Goal: Ask a question

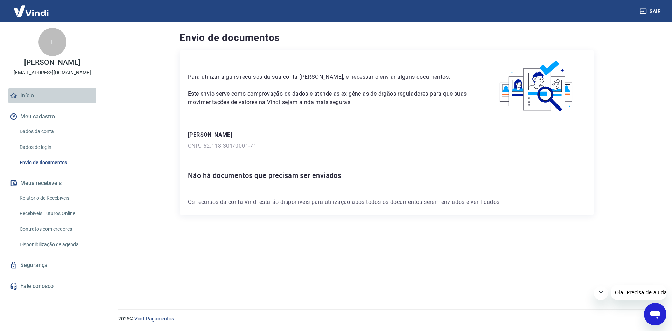
click at [40, 93] on link "Início" at bounding box center [52, 95] width 88 height 15
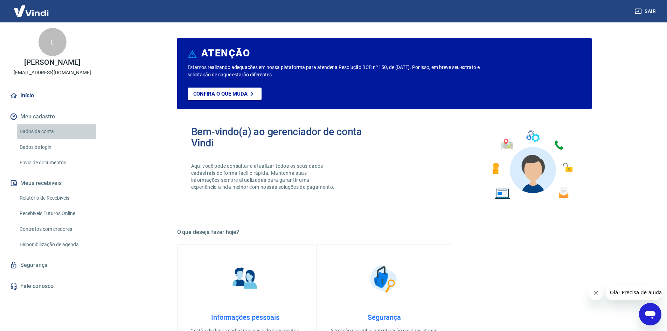
click at [43, 131] on link "Dados da conta" at bounding box center [56, 131] width 79 height 14
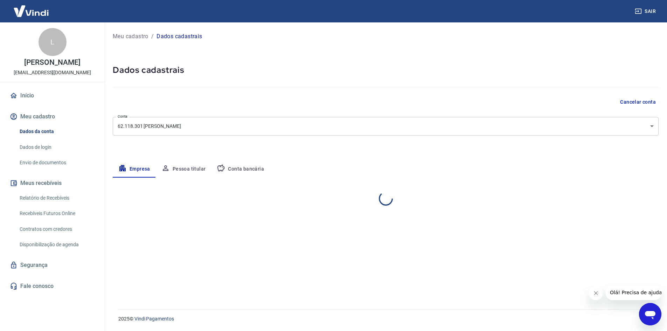
select select "SP"
select select "business"
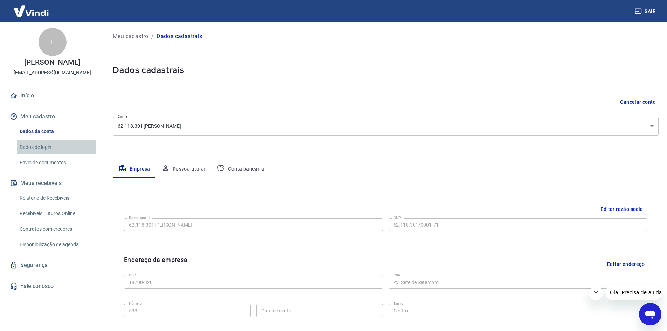
click at [49, 148] on link "Dados de login" at bounding box center [56, 147] width 79 height 14
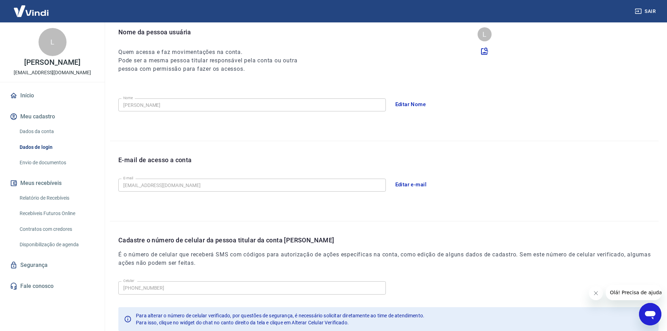
scroll to position [118, 0]
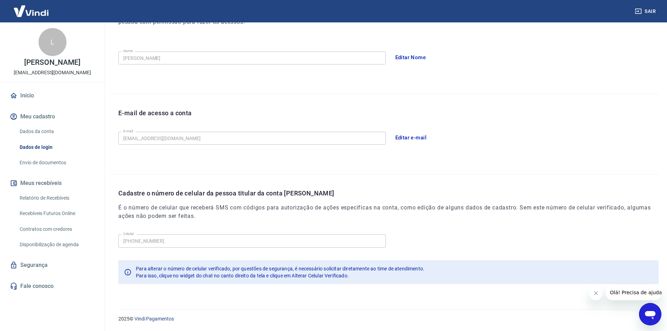
click at [29, 158] on link "Envio de documentos" at bounding box center [56, 162] width 79 height 14
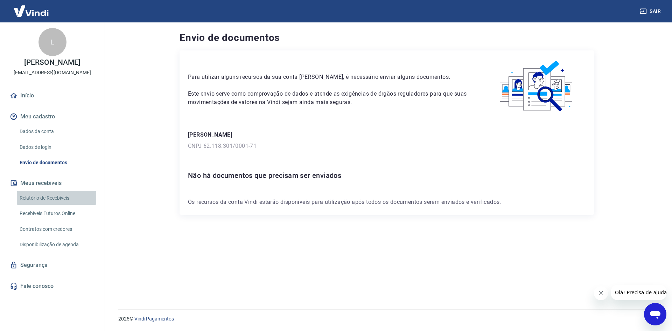
click at [40, 194] on link "Relatório de Recebíveis" at bounding box center [56, 198] width 79 height 14
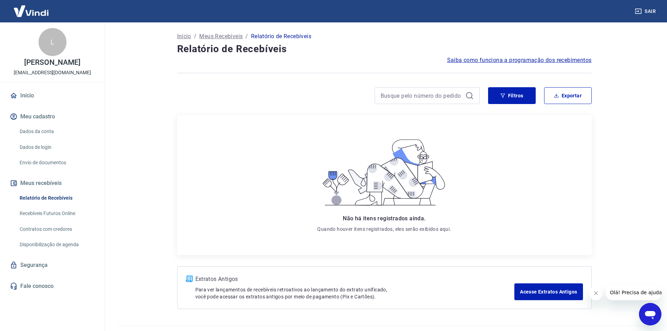
click at [46, 287] on link "Fale conosco" at bounding box center [52, 285] width 88 height 15
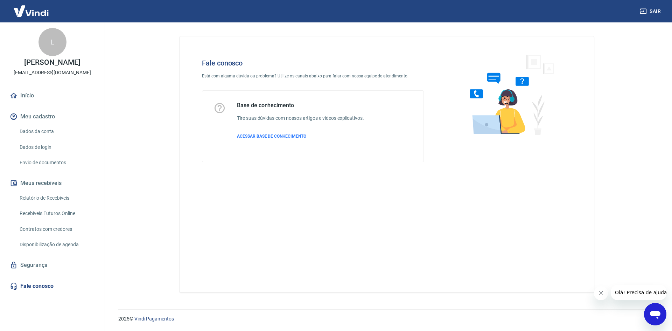
click at [654, 312] on icon "Abrir janela de mensagens" at bounding box center [655, 315] width 11 height 8
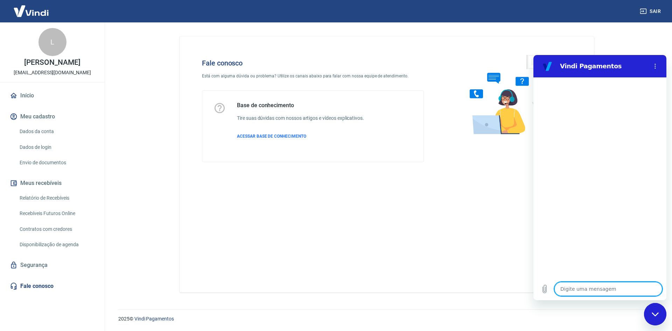
click at [608, 292] on textarea at bounding box center [608, 289] width 108 height 14
type textarea "V"
type textarea "x"
type textarea "Va"
type textarea "x"
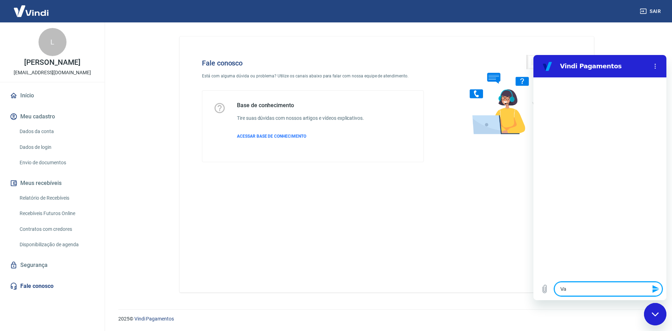
type textarea "Val"
type textarea "x"
type textarea "Vali"
type textarea "x"
type textarea "Valid"
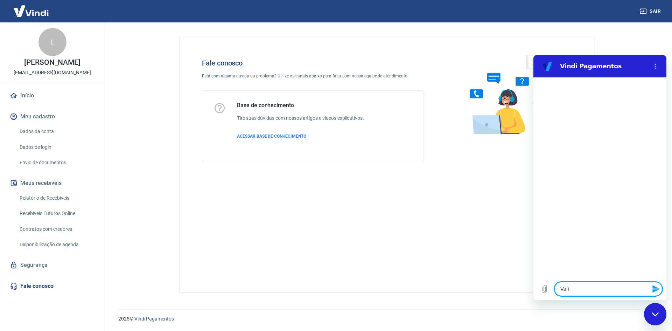
type textarea "x"
type textarea "Valida"
type textarea "x"
type textarea "Validaç"
type textarea "x"
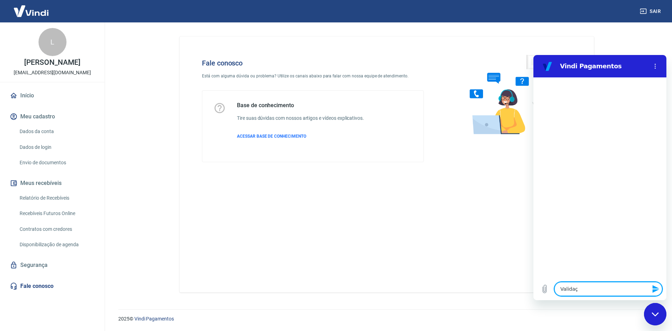
type textarea "Validaçã"
type textarea "x"
type textarea "Validação"
type textarea "x"
type textarea "Validação"
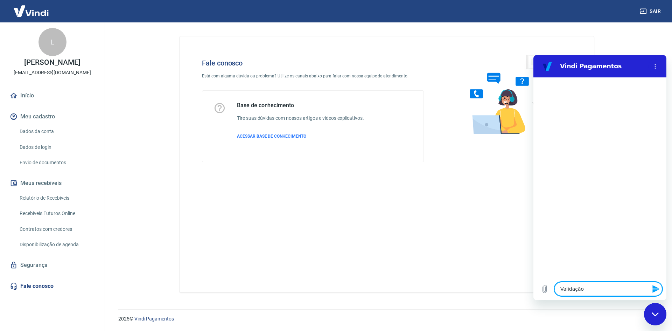
type textarea "x"
type textarea "Validação d"
type textarea "x"
type textarea "Validação da"
type textarea "x"
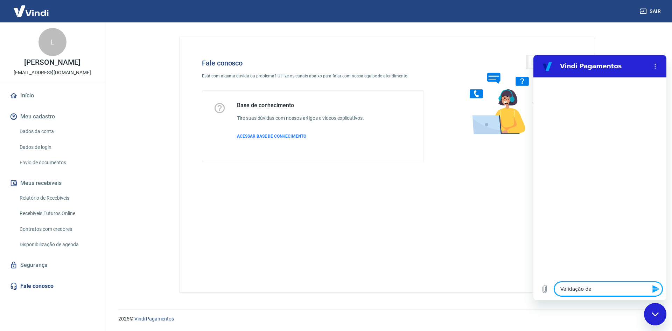
type textarea "Validação da"
type textarea "x"
type textarea "Validação da c"
type textarea "x"
type textarea "Validação da co"
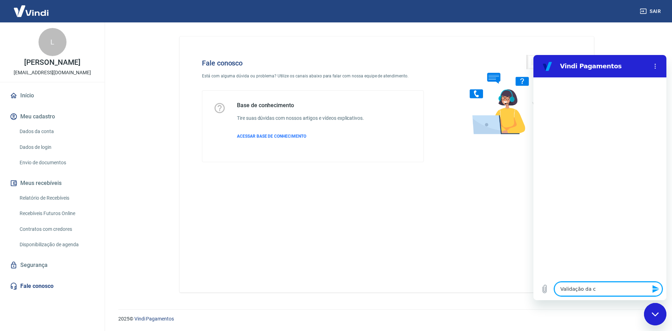
type textarea "x"
type textarea "Validação da con"
type textarea "x"
type textarea "Validação da cont"
type textarea "x"
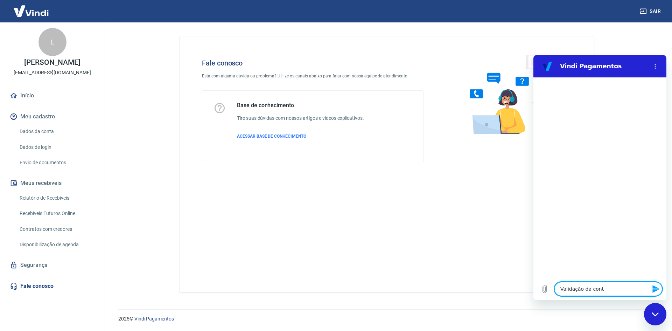
type textarea "Validação da conta"
type textarea "x"
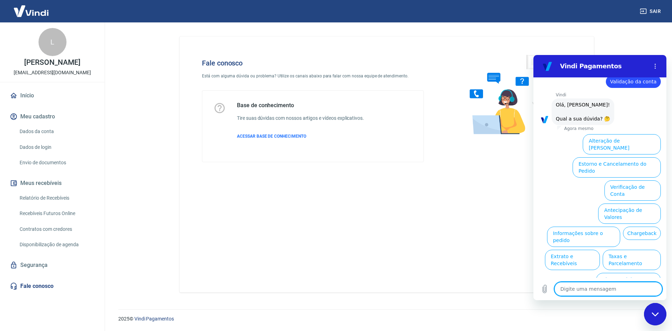
scroll to position [16, 0]
click at [638, 180] on button "Verificação de Conta" at bounding box center [632, 190] width 56 height 20
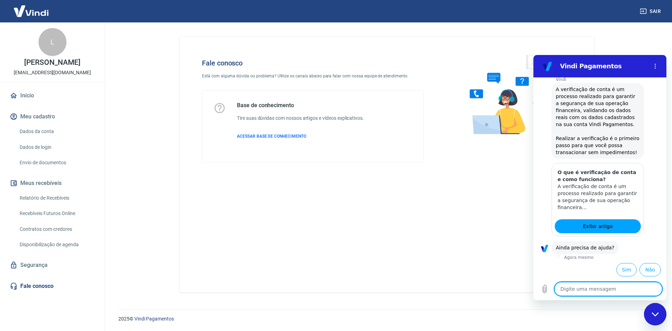
scroll to position [86, 0]
click at [623, 267] on button "Sim" at bounding box center [626, 269] width 20 height 13
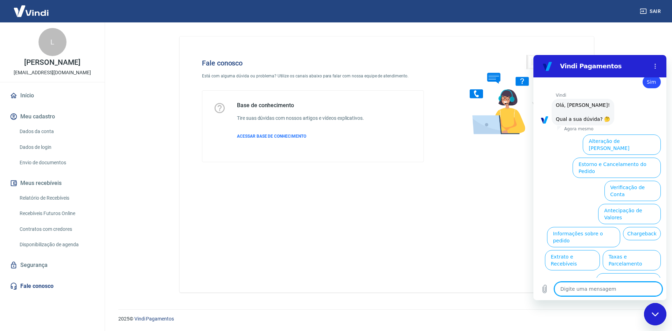
scroll to position [268, 0]
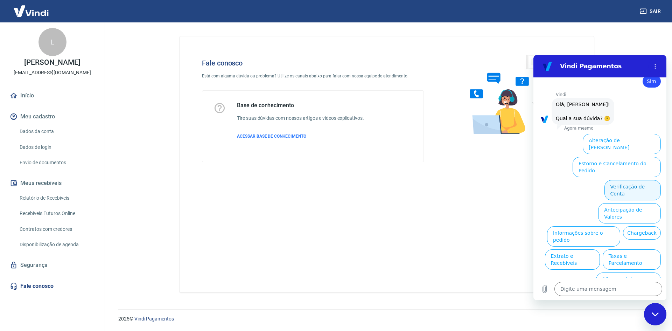
click at [616, 180] on button "Verificação de Conta" at bounding box center [632, 190] width 56 height 20
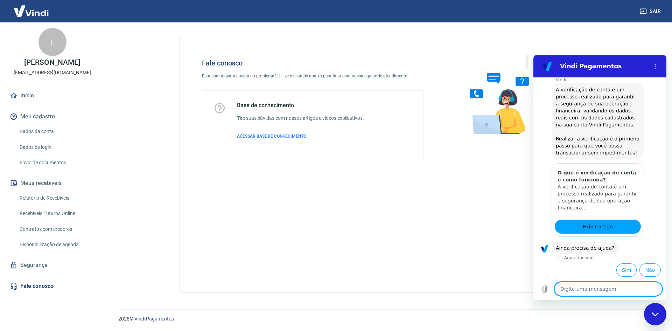
scroll to position [338, 0]
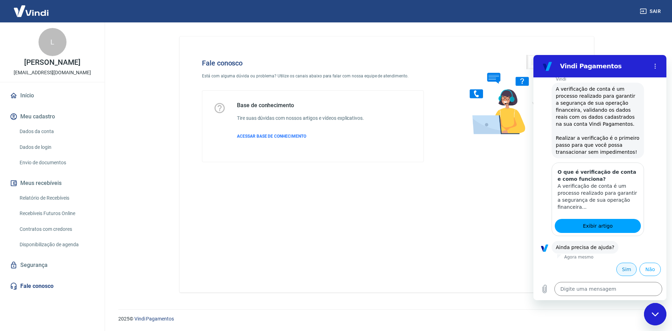
click at [624, 264] on button "Sim" at bounding box center [626, 269] width 20 height 13
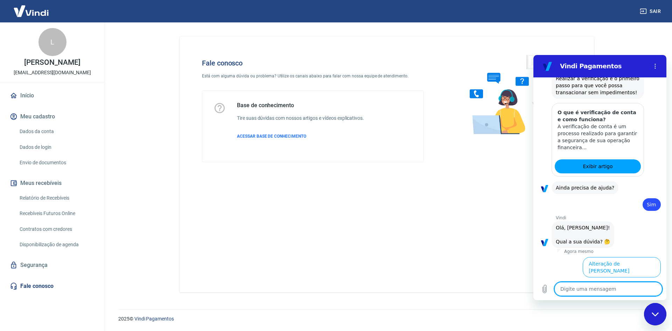
scroll to position [520, 0]
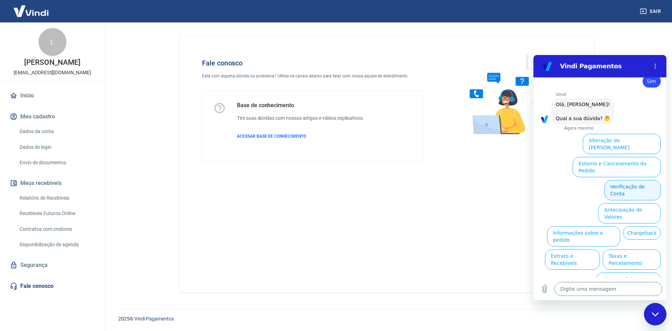
click at [628, 180] on button "Verificação de Conta" at bounding box center [632, 190] width 56 height 20
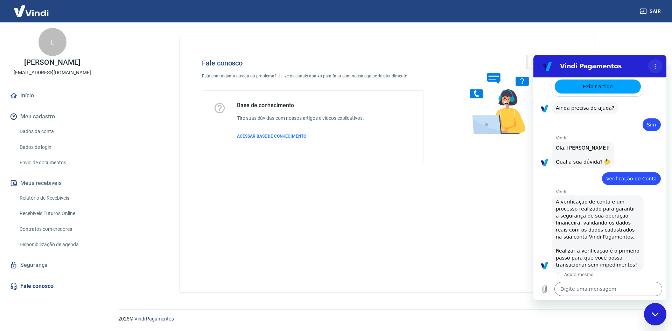
click at [655, 68] on icon "Menu de opções" at bounding box center [655, 66] width 6 height 6
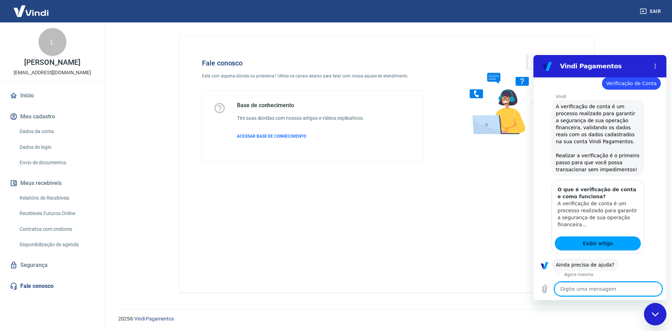
scroll to position [590, 0]
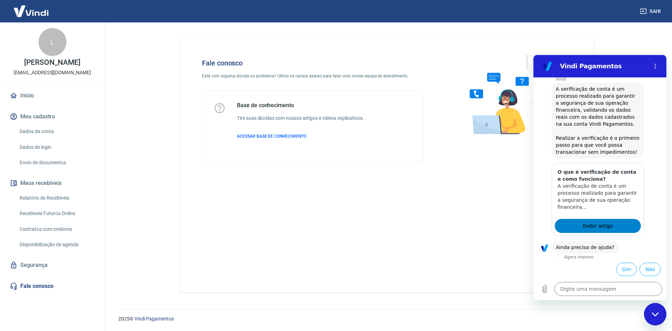
click at [597, 225] on span "Exibir artigo" at bounding box center [598, 226] width 30 height 8
click at [32, 289] on link "Fale conosco" at bounding box center [52, 285] width 88 height 15
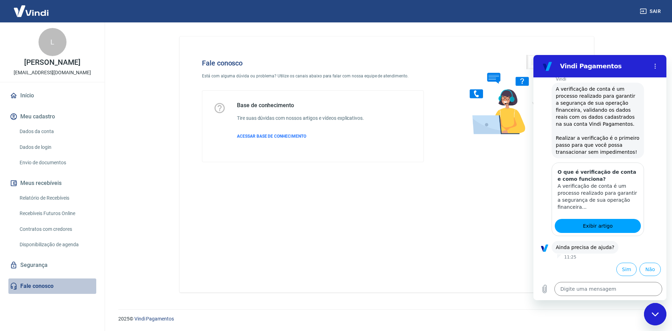
click at [32, 287] on link "Fale conosco" at bounding box center [52, 285] width 88 height 15
click at [34, 285] on link "Fale conosco" at bounding box center [52, 285] width 88 height 15
click at [623, 267] on button "Sim" at bounding box center [626, 269] width 20 height 13
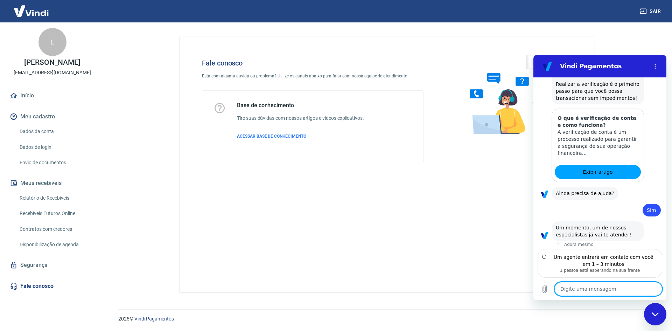
scroll to position [646, 0]
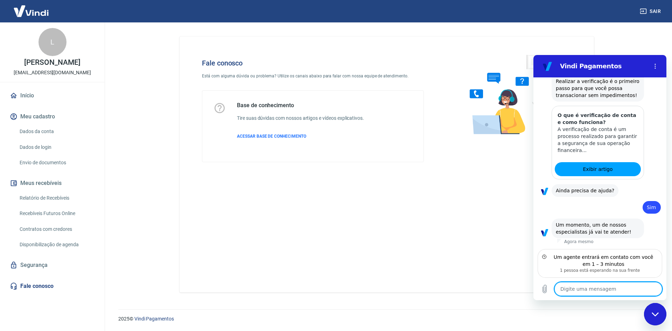
type textarea "x"
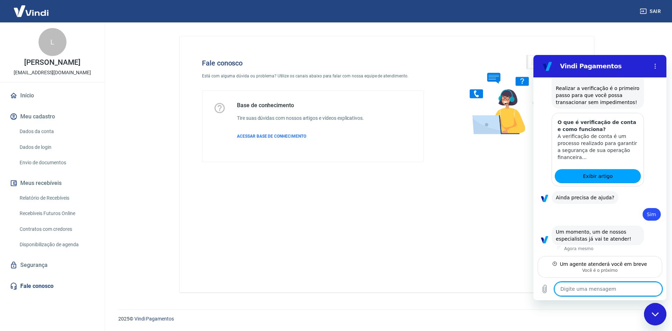
scroll to position [639, 0]
type textarea "B"
type textarea "x"
type textarea "Bo"
type textarea "x"
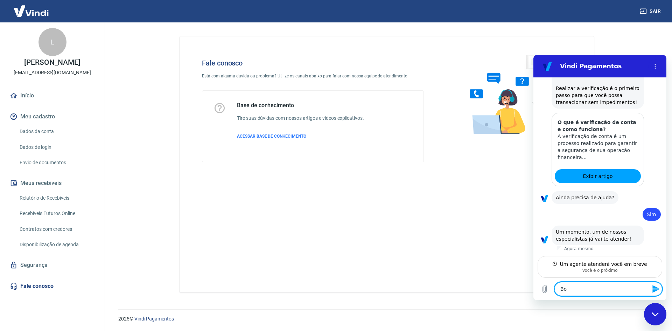
type textarea "Bom"
type textarea "x"
type textarea "Bom"
type textarea "x"
type textarea "Bom d"
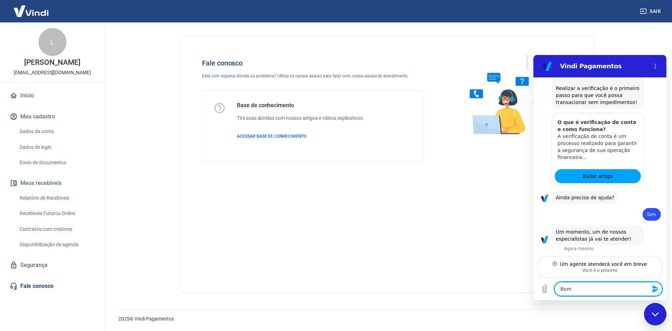
type textarea "x"
type textarea "Bom di"
type textarea "x"
type textarea "Bom dia"
type textarea "x"
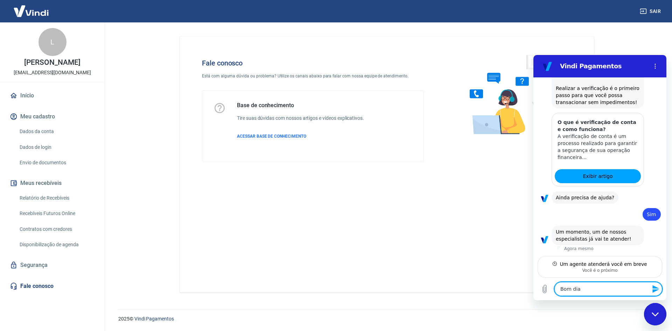
type textarea "Bom dia"
type textarea "x"
type textarea "Bom dia N"
type textarea "x"
type textarea "Bom dia Nã"
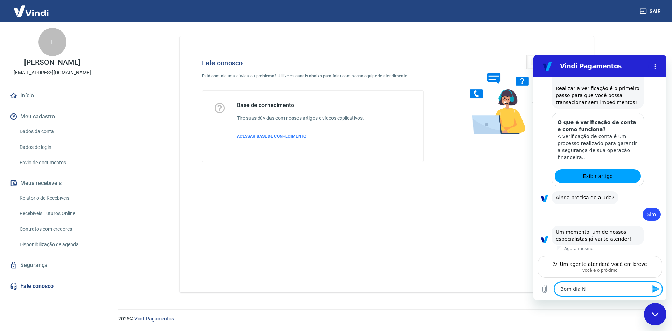
type textarea "x"
type textarea "Bom dia Não"
type textarea "x"
type textarea "Bom dia Não"
type textarea "x"
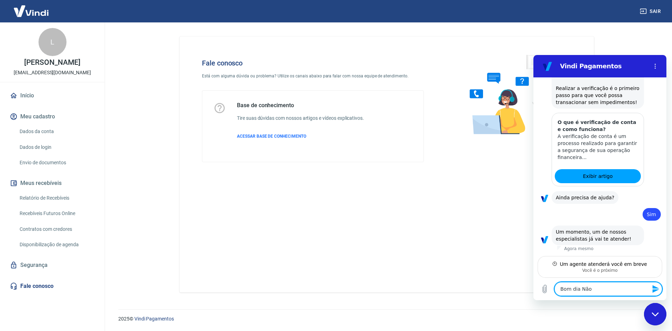
type textarea "Bom dia Não e"
type textarea "x"
type textarea "Bom dia Não es"
type textarea "x"
type textarea "Bom dia Não est"
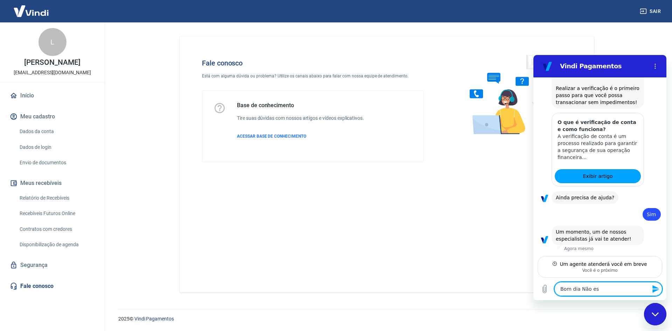
type textarea "x"
type textarea "Bom dia Não esto"
type textarea "x"
type textarea "Bom dia Não estou"
type textarea "x"
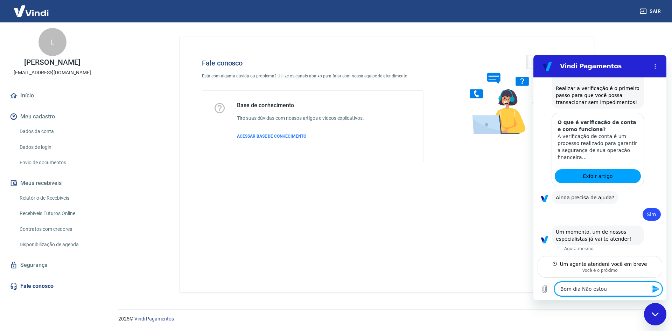
type textarea "Bom dia Não estou"
type textarea "x"
type textarea "Bom dia Não estou c"
type textarea "x"
type textarea "Bom dia Não estou co"
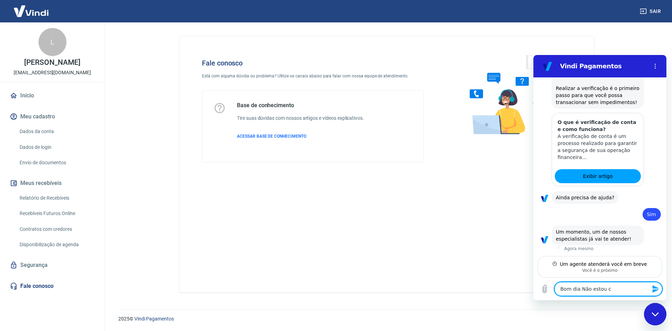
type textarea "x"
type textarea "Bom dia Não estou con"
type textarea "x"
type textarea "Bom dia Não estou cons"
type textarea "x"
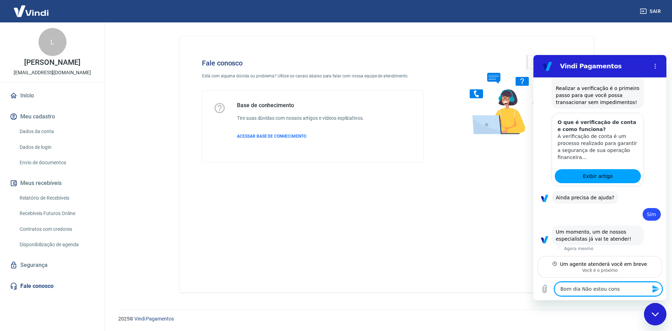
type textarea "Bom dia Não estou conse"
type textarea "x"
type textarea "Bom dia Não estou conseg"
type textarea "x"
type textarea "Bom dia Não estou consegu"
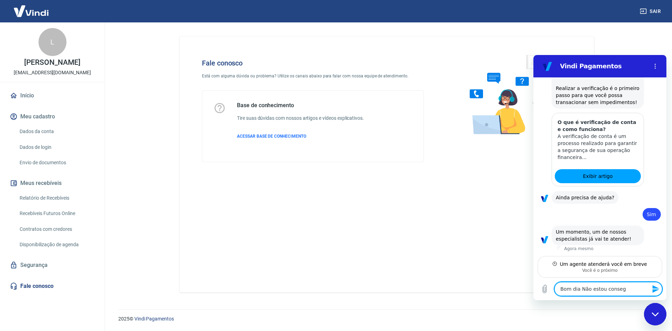
type textarea "x"
type textarea "Bom dia Não estou consegui"
type textarea "x"
type textarea "Bom dia Não estou conseguin"
type textarea "x"
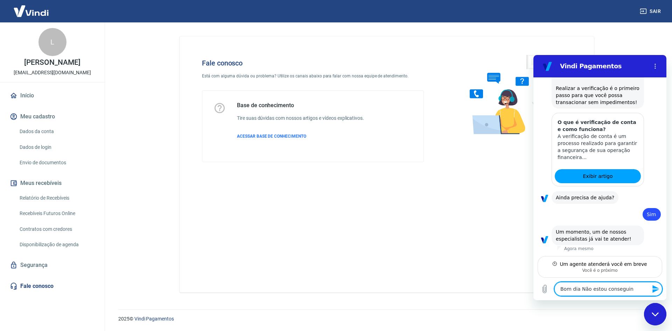
type textarea "Bom dia Não estou conseguind"
type textarea "x"
type textarea "Bom dia Não estou conseguindo"
type textarea "x"
type textarea "Bom dia Não estou conseguindo"
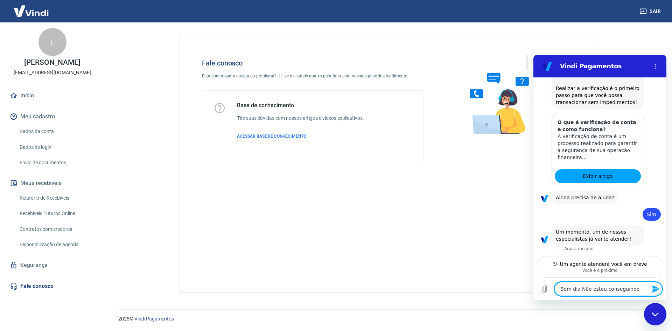
type textarea "x"
type textarea "Bom dia Não estou conseguindo v"
type textarea "x"
type textarea "Bom dia Não estou conseguindo ve"
type textarea "x"
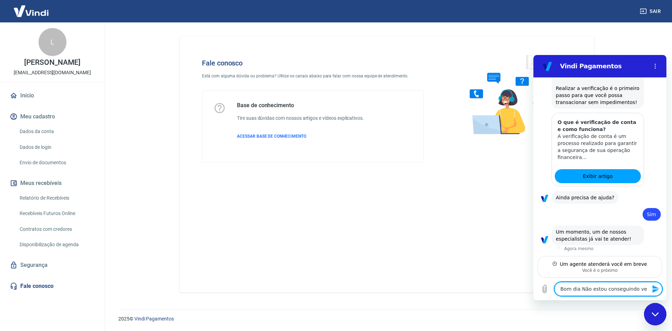
type textarea "Bom dia Não estou conseguindo ver"
type textarea "x"
type textarea "Bom dia Não estou conseguindo veri"
type textarea "x"
type textarea "Bom dia Não estou conseguindo verif"
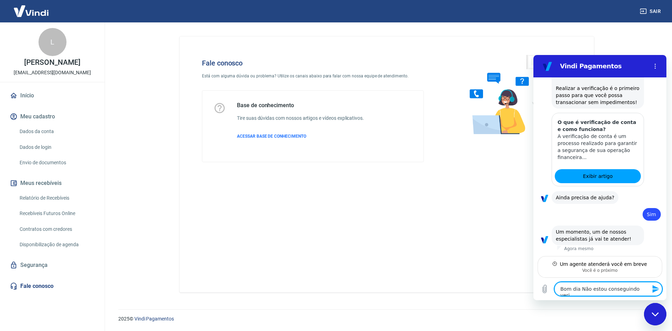
type textarea "x"
type textarea "Bom dia Não estou conseguindo verifg"
type textarea "x"
type textarea "Bom dia Não estou conseguindo verifgi"
type textarea "x"
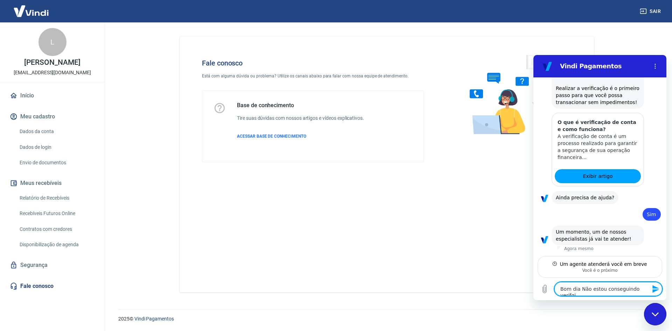
type textarea "Bom dia Não estou conseguindo verifg"
type textarea "x"
type textarea "Bom dia Não estou conseguindo verif"
type textarea "x"
type textarea "Bom dia Não estou conseguindo verifi"
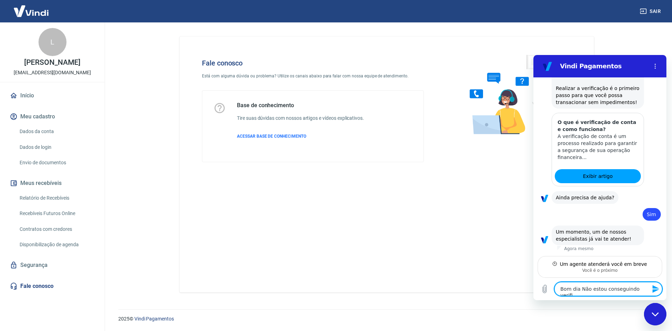
type textarea "x"
type textarea "Bom dia Não estou conseguindo verific"
type textarea "x"
type textarea "Bom dia Não estou conseguindo verifica"
type textarea "x"
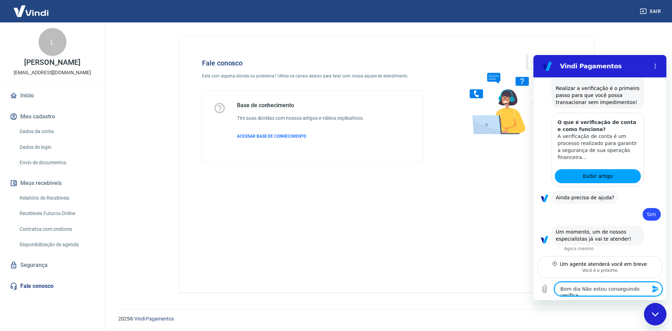
type textarea "Bom dia Não estou conseguindo verificar"
type textarea "x"
type textarea "Bom dia Não estou conseguindo verificar"
type textarea "x"
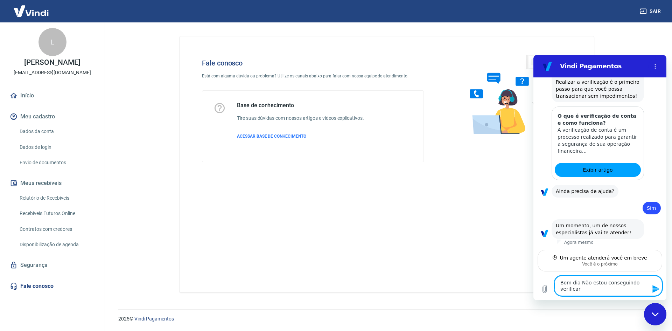
type textarea "Bom dia Não estou conseguindo verificar a"
type textarea "x"
type textarea "Bom dia Não estou conseguindo verificar a"
type textarea "x"
type textarea "Bom dia Não estou conseguindo verificar a c"
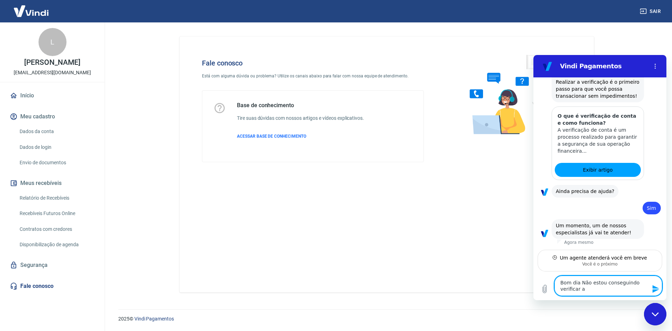
type textarea "x"
type textarea "Bom dia Não estou conseguindo verificar a co"
type textarea "x"
type textarea "Bom dia Não estou conseguindo verificar a con"
type textarea "x"
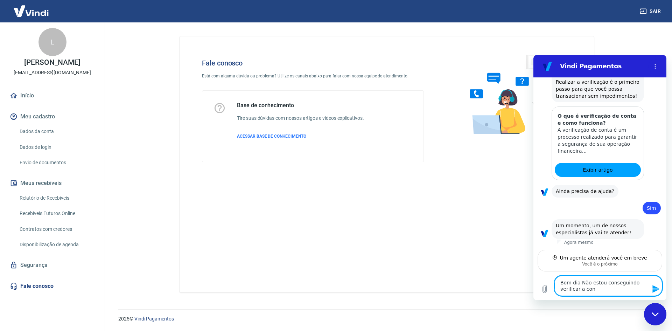
type textarea "Bom dia Não estou conseguindo verificar a cont"
type textarea "x"
type textarea "Bom dia Não estou conseguindo verificar a conta"
type textarea "x"
type textarea "Bom dia Não estou conseguindo verificar a conta,"
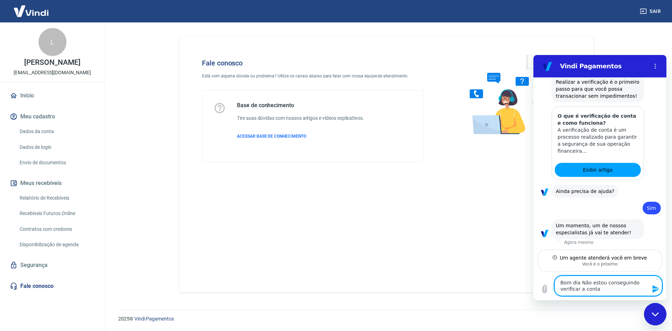
type textarea "x"
type textarea "Bom dia Não estou conseguindo verificar a conta,"
type textarea "x"
type textarea "Bom dia Não estou conseguindo verificar a conta, n"
type textarea "x"
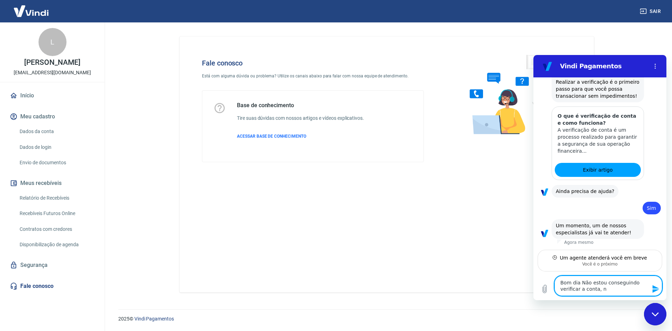
type textarea "Bom dia Não estou conseguindo verificar a conta, nã"
type textarea "x"
type textarea "Bom dia Não estou conseguindo verificar a conta, não"
type textarea "x"
type textarea "Bom dia Não estou conseguindo verificar a conta, não"
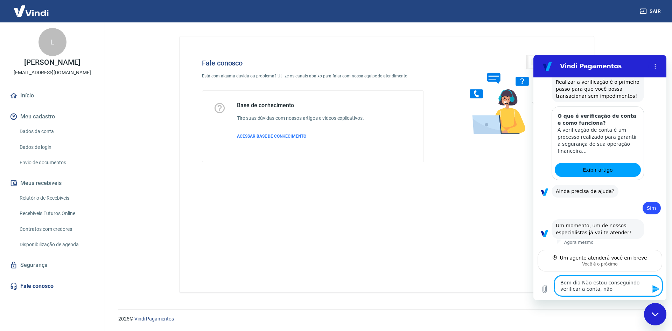
type textarea "x"
type textarea "Bom dia Não estou conseguindo verificar a conta, não c"
type textarea "x"
type textarea "Bom dia Não estou conseguindo verificar a conta, não co"
type textarea "x"
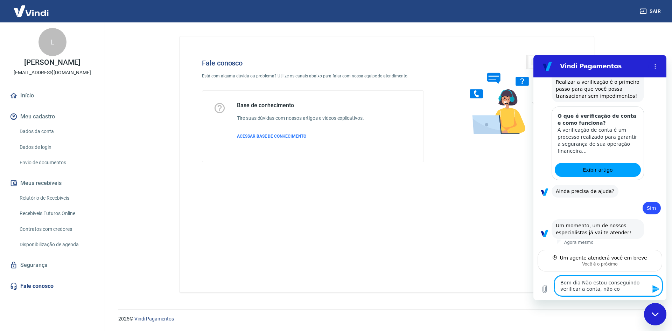
type textarea "Bom dia Não estou conseguindo verificar a conta, não con"
type textarea "x"
type textarea "Bom dia Não estou conseguindo verificar a conta, não cons"
type textarea "x"
type textarea "Bom dia Não estou conseguindo verificar a conta, não consi"
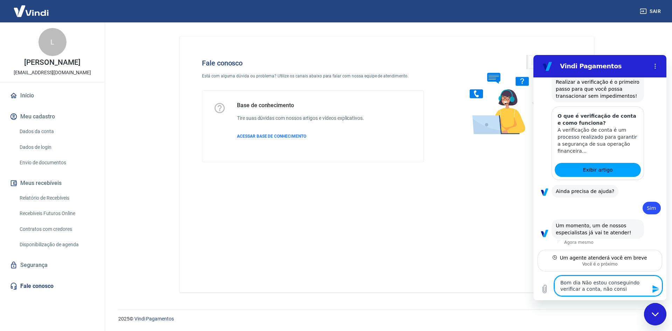
type textarea "x"
type textarea "Bom dia Não estou conseguindo verificar a conta, não consig"
type textarea "x"
type textarea "Bom dia Não estou conseguindo verificar a conta, não consigo"
type textarea "x"
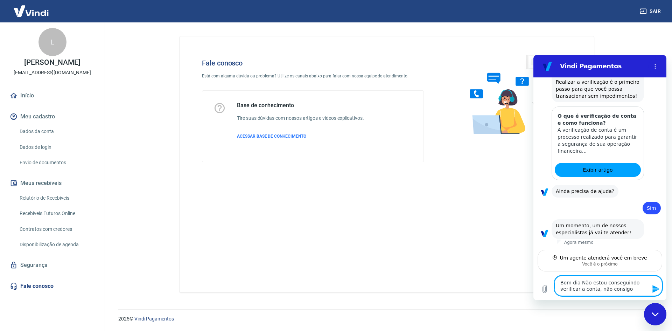
type textarea "Bom dia Não estou conseguindo verificar a conta, não consigo"
type textarea "x"
type textarea "Bom dia Não estou conseguindo verificar a conta, não consigo v"
type textarea "x"
type textarea "Bom dia Não estou conseguindo verificar a conta, não consigo ve"
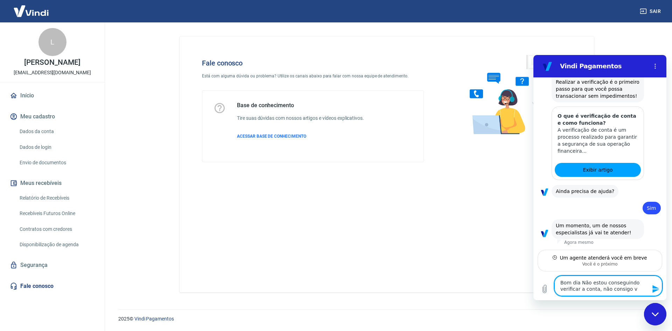
type textarea "x"
type textarea "Bom dia Não estou conseguindo verificar a conta, não consigo ver"
type textarea "x"
type textarea "Bom dia Não estou conseguindo verificar a conta, não consigo ver"
type textarea "x"
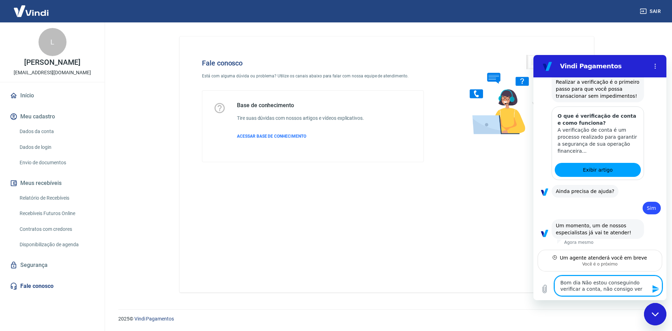
type textarea "Bom dia Não estou conseguindo verificar a conta, não consigo ver o"
type textarea "x"
type textarea "Bom dia Não estou conseguindo verificar a conta, não consigo ver o"
type textarea "x"
type textarea "Bom dia Não estou conseguindo verificar a conta, não consigo ver o s"
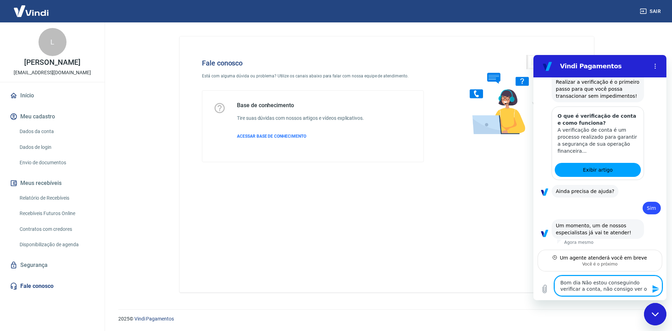
type textarea "x"
type textarea "Bom dia Não estou conseguindo verificar a conta, não consigo ver o st"
type textarea "x"
type textarea "Bom dia Não estou conseguindo verificar a conta, não consigo ver o sta"
type textarea "x"
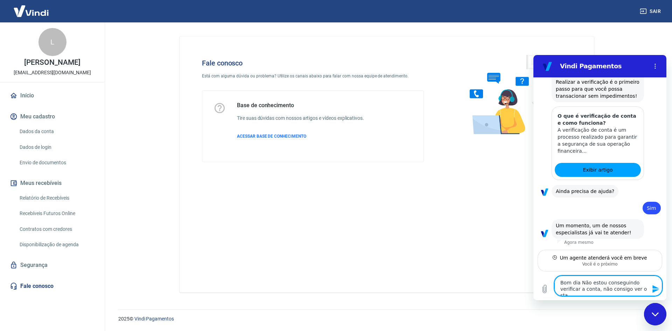
type textarea "Bom dia Não estou conseguindo verificar a conta, não consigo ver o stat"
type textarea "x"
type textarea "Bom dia Não estou conseguindo verificar a conta, não consigo ver o statu"
type textarea "x"
type textarea "Bom dia Não estou conseguindo verificar a conta, não consigo ver o status"
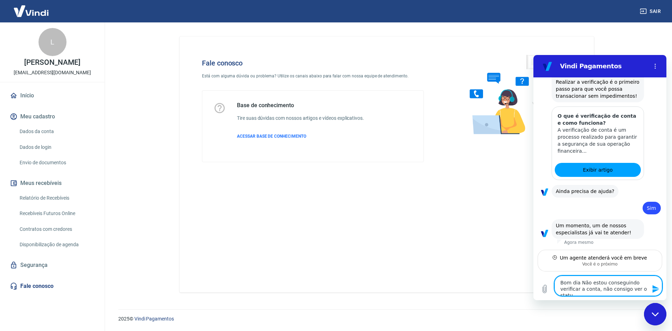
type textarea "x"
type textarea "Bom dia Não estou conseguindo verificar a conta, não consigo ver o status"
type textarea "x"
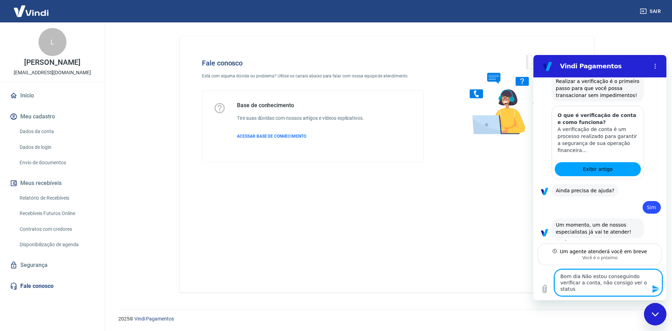
type textarea "Bom dia Não estou conseguindo verificar a conta, não consigo ver o status e"
type textarea "x"
type textarea "Bom dia Não estou conseguindo verificar a conta, não consigo ver o status e"
type textarea "x"
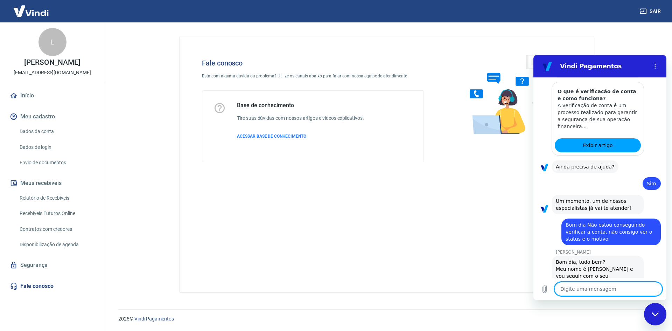
scroll to position [697, 0]
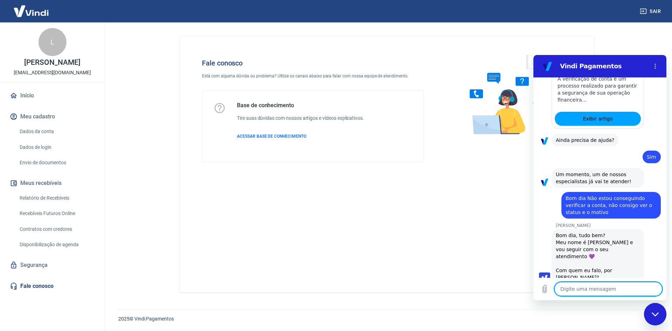
click at [622, 292] on textarea at bounding box center [608, 289] width 108 height 14
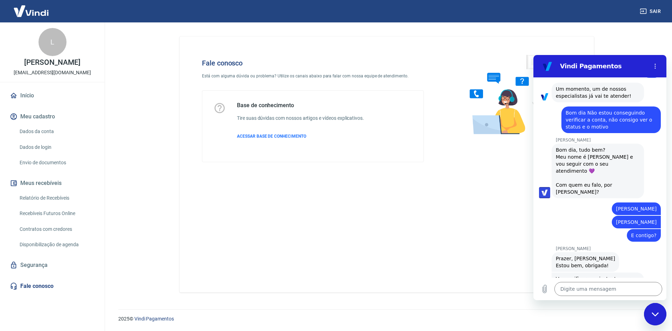
scroll to position [784, 0]
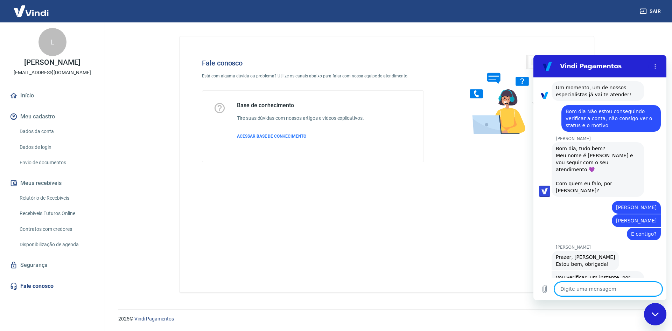
click at [622, 291] on textarea at bounding box center [608, 289] width 108 height 14
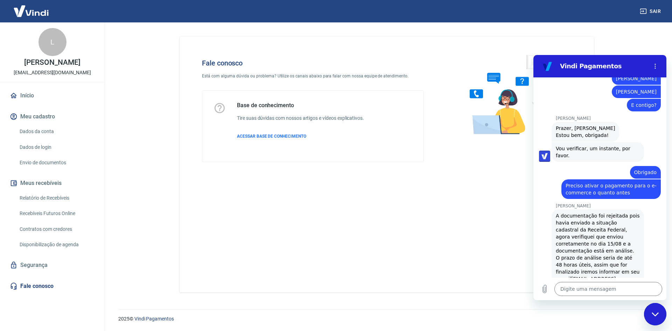
scroll to position [914, 0]
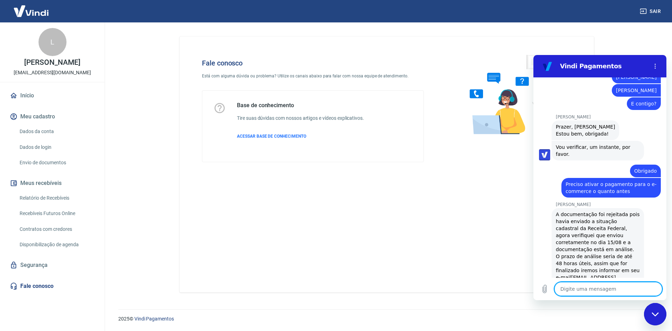
click at [599, 286] on textarea at bounding box center [608, 289] width 108 height 14
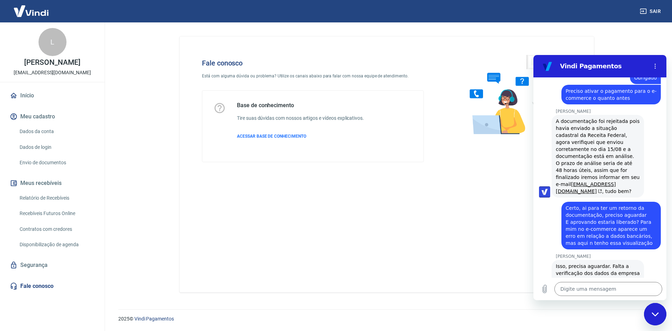
scroll to position [1006, 0]
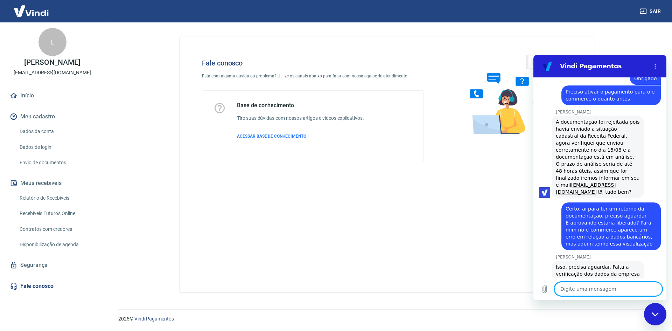
click at [586, 289] on textarea at bounding box center [608, 289] width 108 height 14
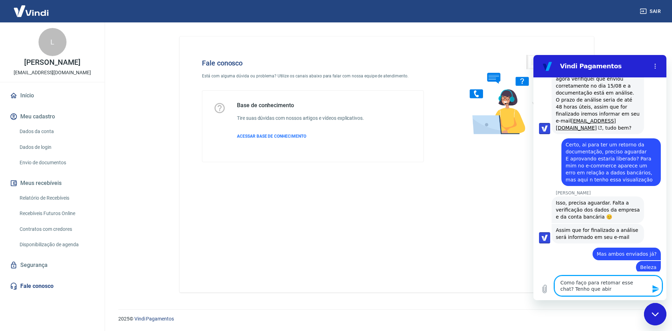
scroll to position [1073, 0]
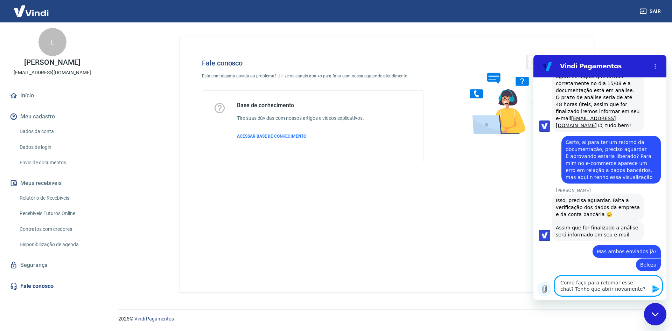
drag, startPoint x: 628, startPoint y: 290, endPoint x: 542, endPoint y: 283, distance: 85.7
click at [542, 283] on div "Digite uma mensagem Como faço para retomar esse chat? Tenho que abrir novamente…" at bounding box center [599, 285] width 133 height 29
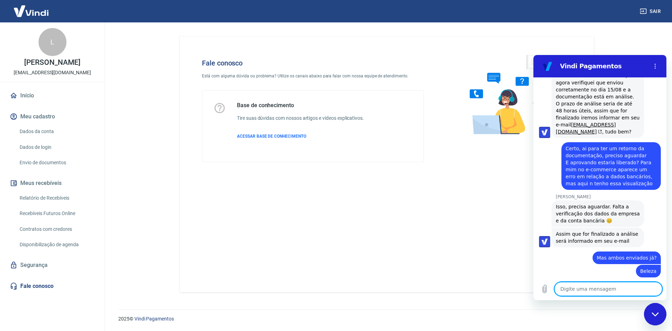
paste textarea "Como faço para retomar esse chat? Tenho que abrir novamente?"
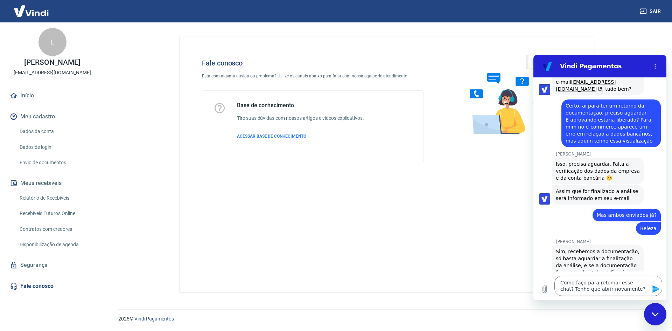
scroll to position [1111, 0]
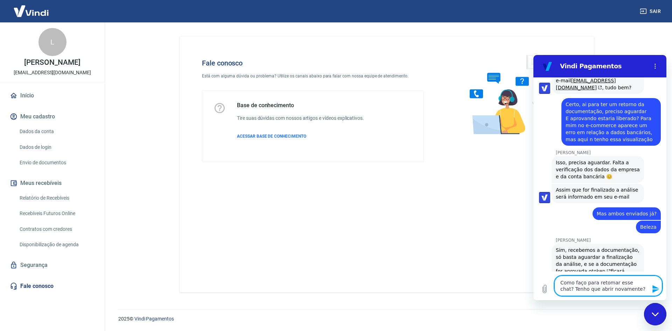
click at [606, 269] on icon "(abre em uma nova aba)" at bounding box center [608, 271] width 5 height 4
drag, startPoint x: 619, startPoint y: 290, endPoint x: 508, endPoint y: 258, distance: 116.1
click html "Vindi Pagamentos 11:25 diz: Validação da conta Enviado · 11:25 [PERSON_NAME] di…"
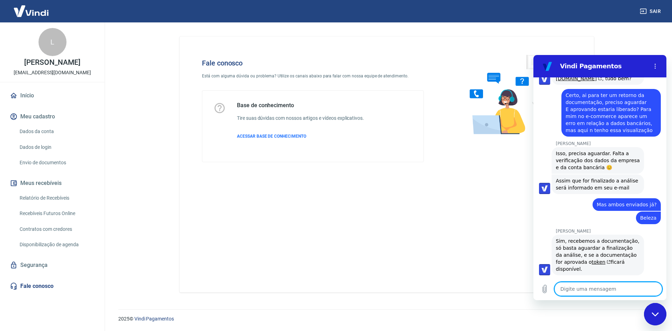
paste textarea "Como faço para retomar esse chat? Tenho que abrir novamente?"
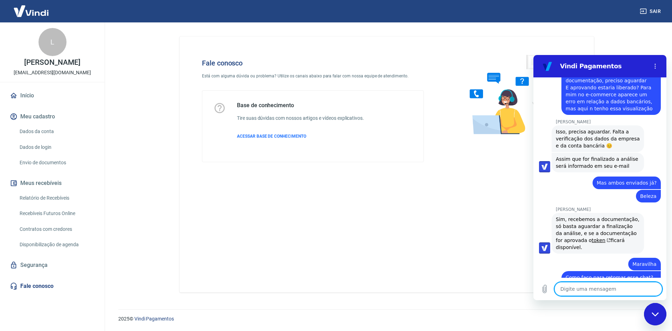
scroll to position [1172, 0]
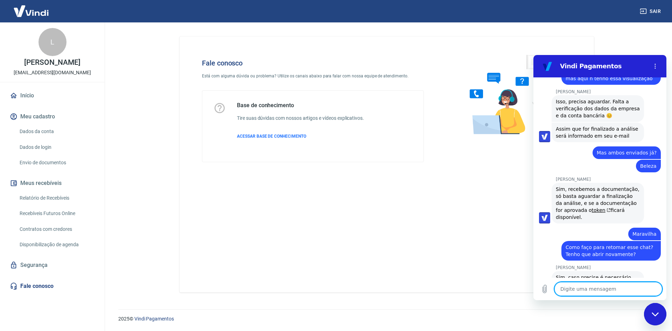
click at [586, 291] on textarea at bounding box center [608, 289] width 108 height 14
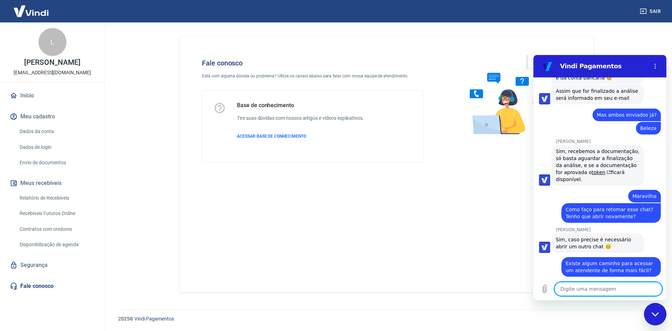
scroll to position [1209, 0]
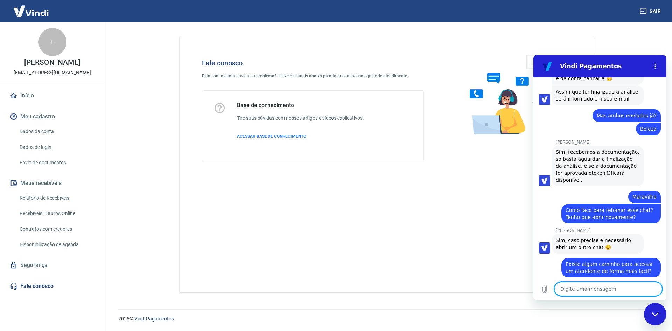
click at [594, 286] on textarea at bounding box center [608, 289] width 108 height 14
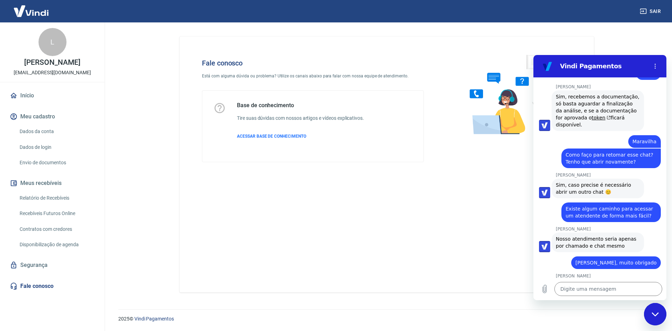
scroll to position [1265, 0]
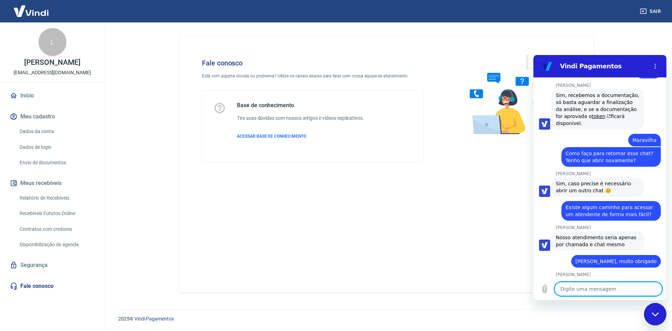
click at [559, 287] on textarea at bounding box center [608, 289] width 108 height 14
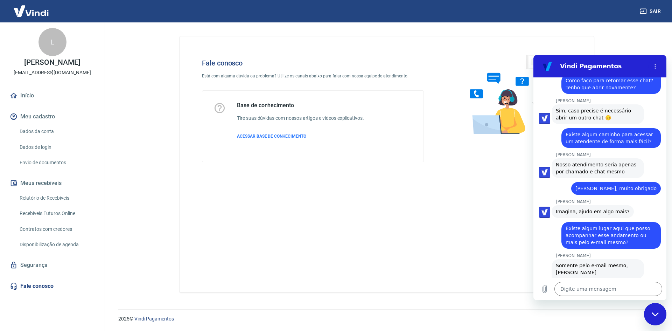
scroll to position [1340, 0]
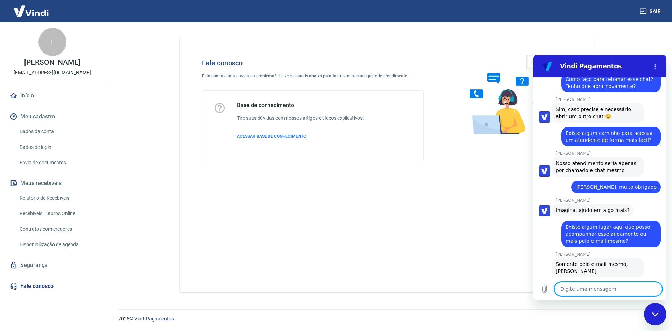
click at [646, 290] on textarea at bounding box center [608, 289] width 108 height 14
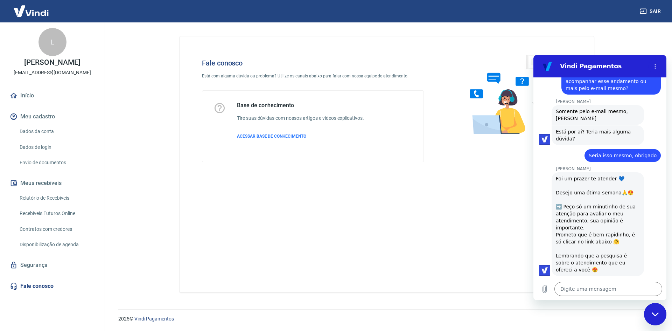
scroll to position [1510, 0]
